Goal: Information Seeking & Learning: Learn about a topic

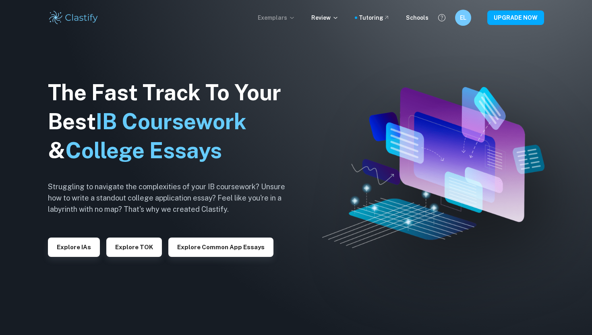
click at [289, 21] on p "Exemplars" at bounding box center [276, 17] width 37 height 9
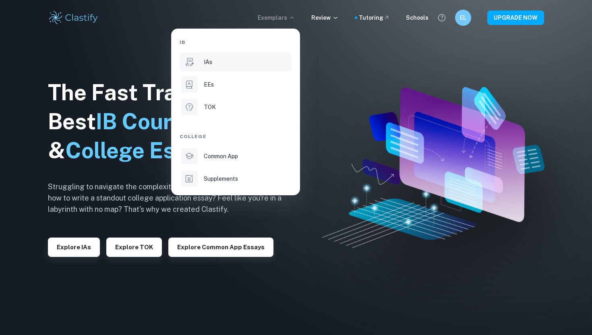
click at [227, 67] on li "IAs" at bounding box center [236, 61] width 112 height 19
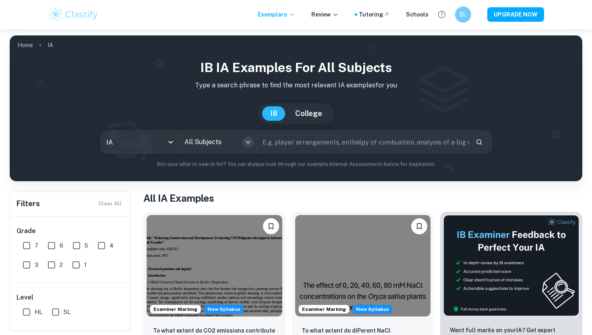
click at [246, 142] on icon "Open" at bounding box center [248, 142] width 5 height 3
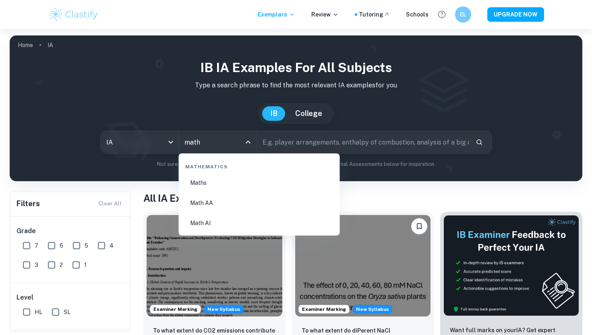
click at [233, 224] on li "Math AI" at bounding box center [259, 223] width 155 height 19
type input "Math AI"
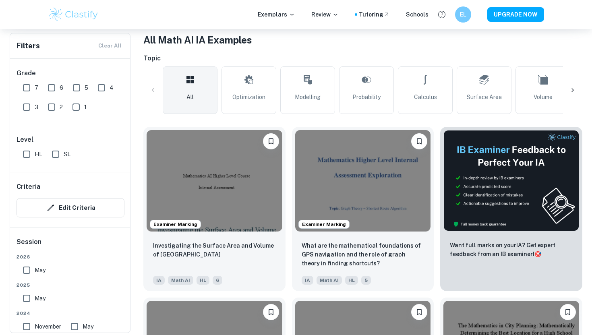
scroll to position [159, 0]
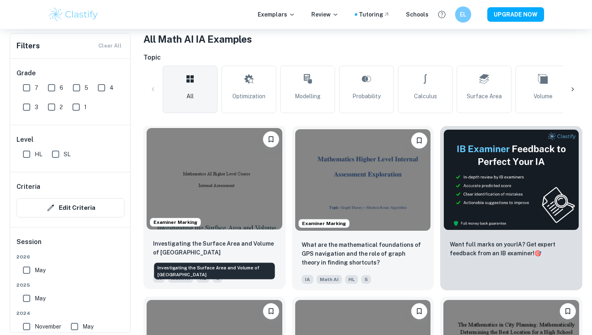
click at [249, 243] on p "Investigating the Surface Area and Volume of [GEOGRAPHIC_DATA]" at bounding box center [214, 248] width 123 height 18
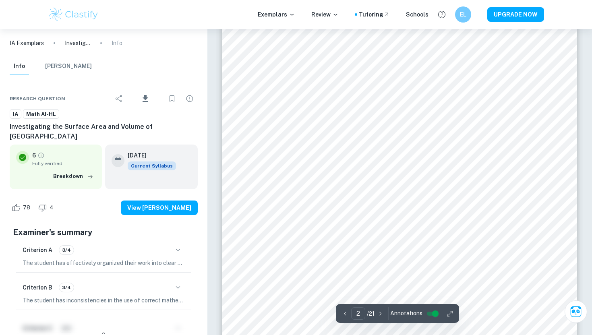
scroll to position [565, 0]
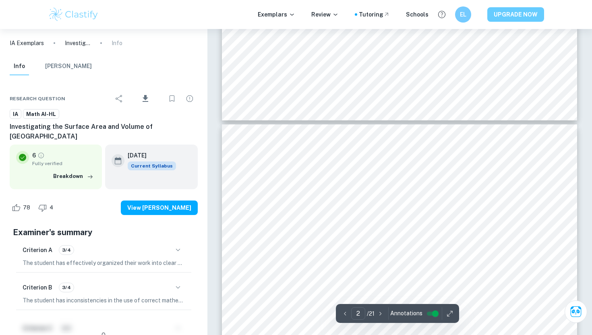
type input "3"
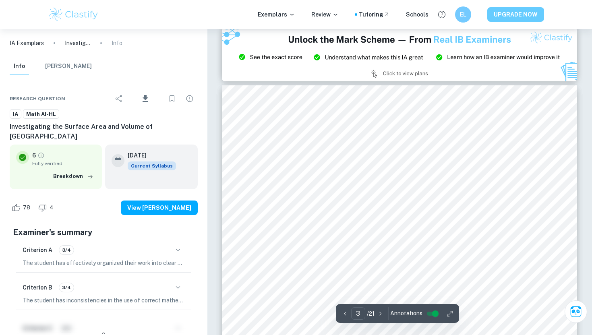
scroll to position [995, 0]
